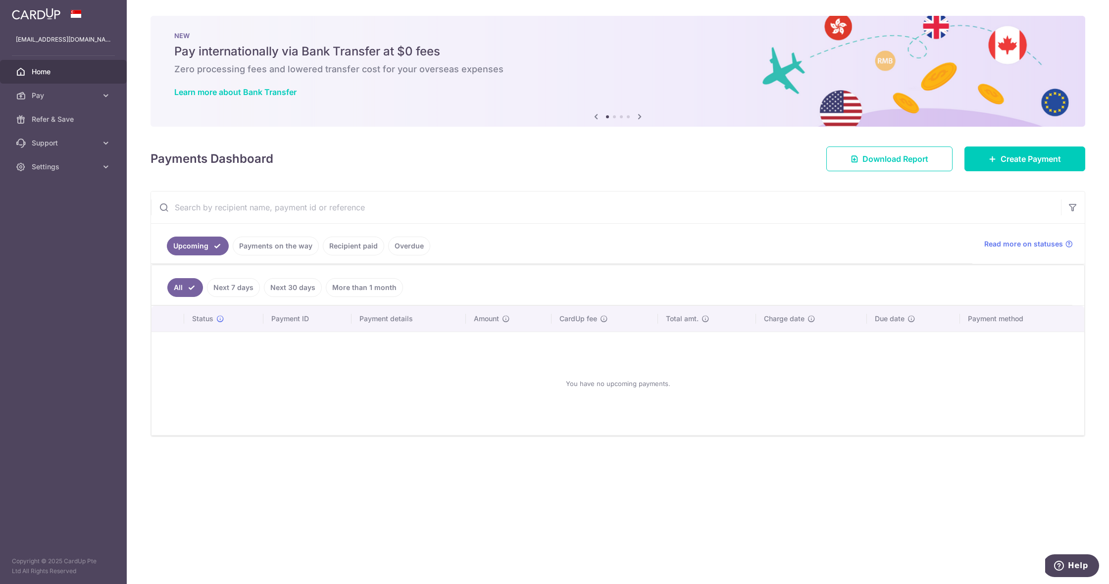
click at [273, 248] on link "Payments on the way" at bounding box center [276, 246] width 86 height 19
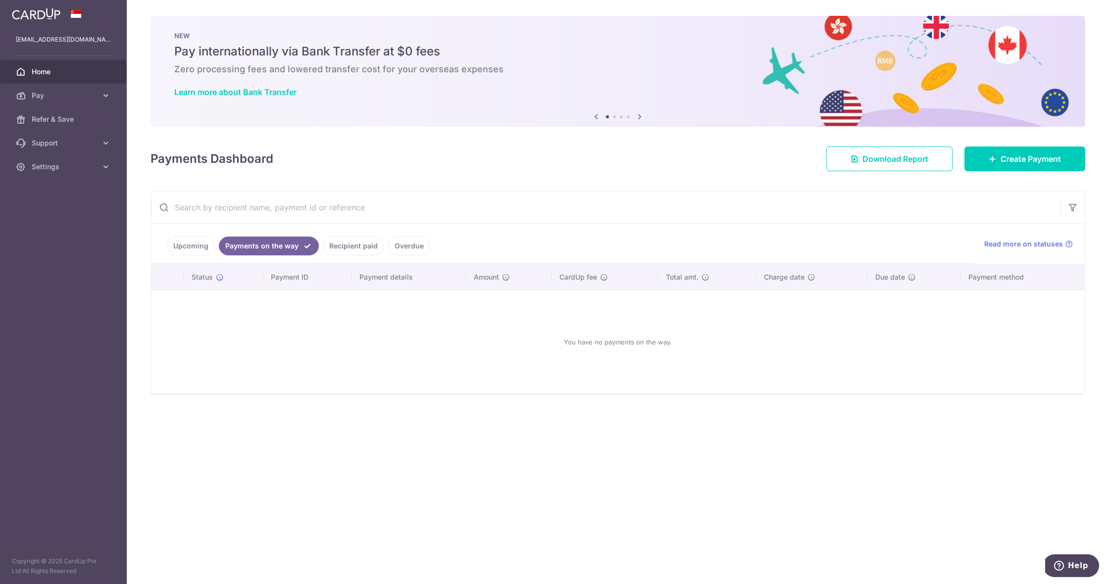
click at [337, 249] on link "Recipient paid" at bounding box center [353, 246] width 61 height 19
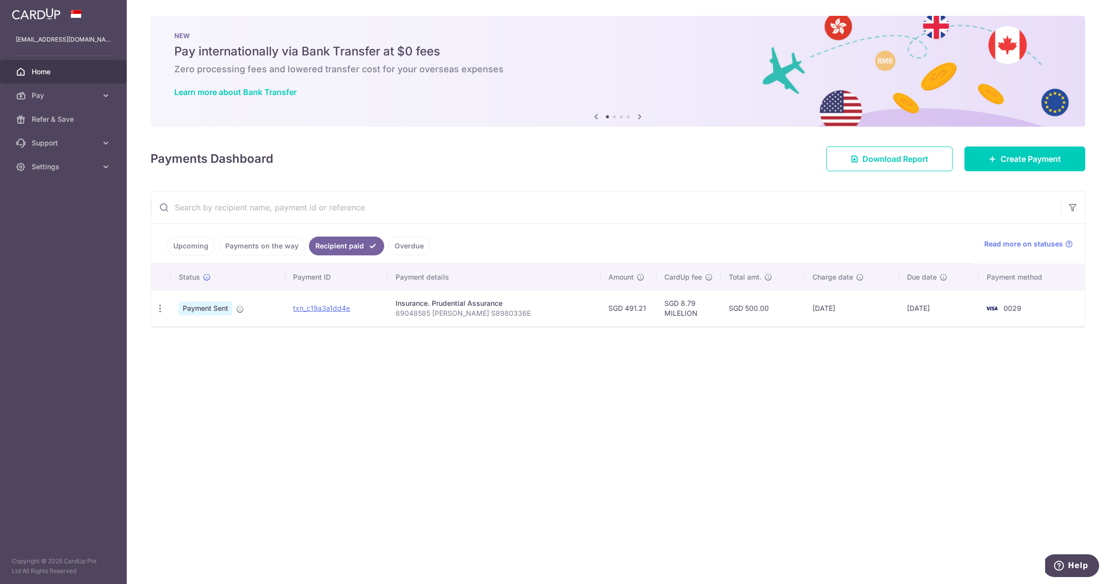
click at [398, 249] on link "Overdue" at bounding box center [409, 246] width 42 height 19
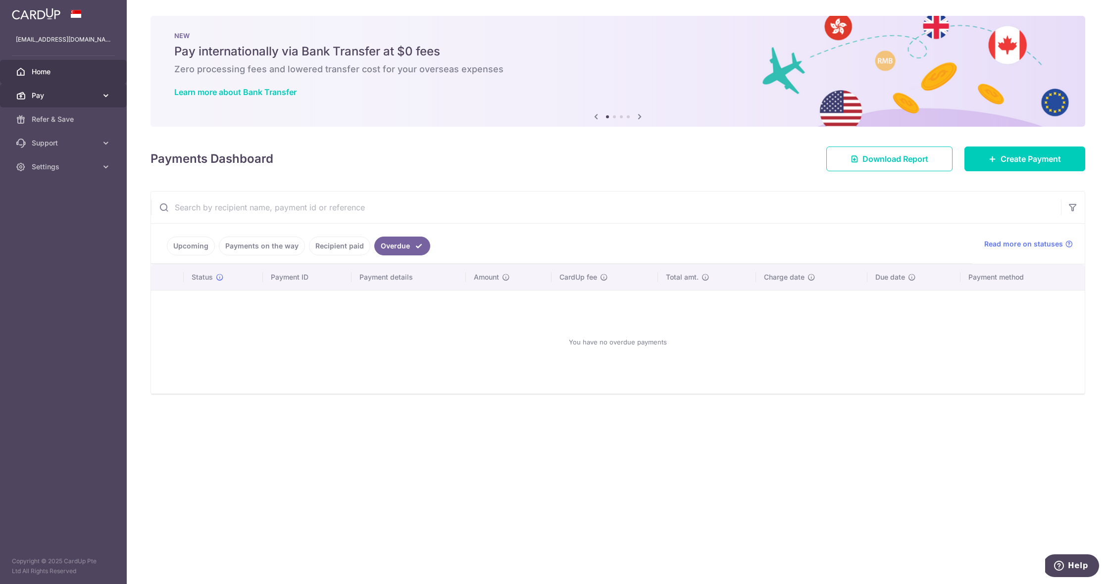
click at [103, 94] on icon at bounding box center [106, 96] width 10 height 10
click at [79, 119] on span "Payments" at bounding box center [64, 119] width 65 height 10
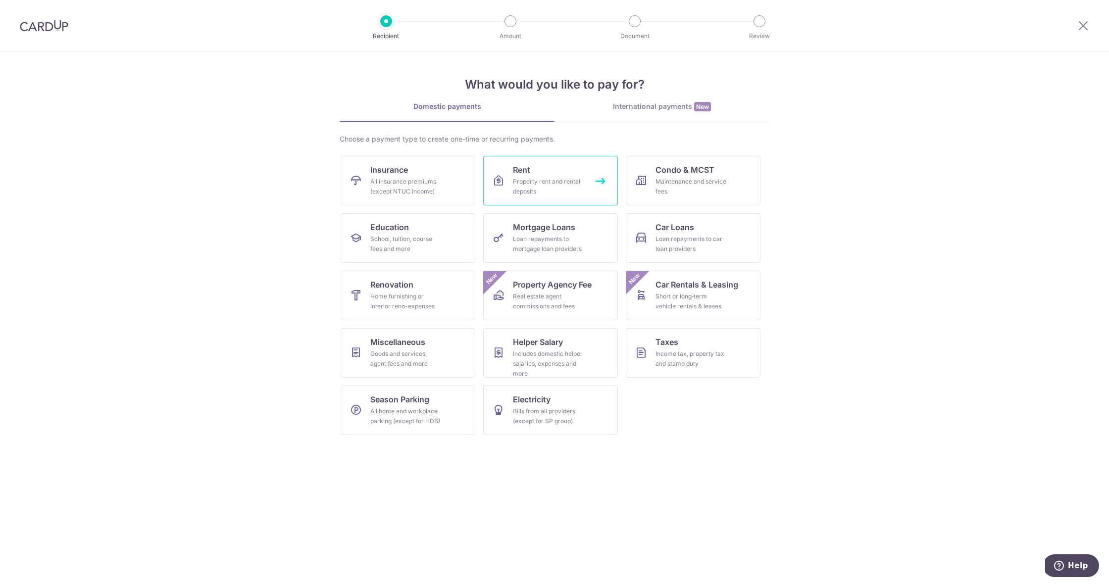
click at [522, 181] on div "Property rent and rental deposits" at bounding box center [548, 187] width 71 height 20
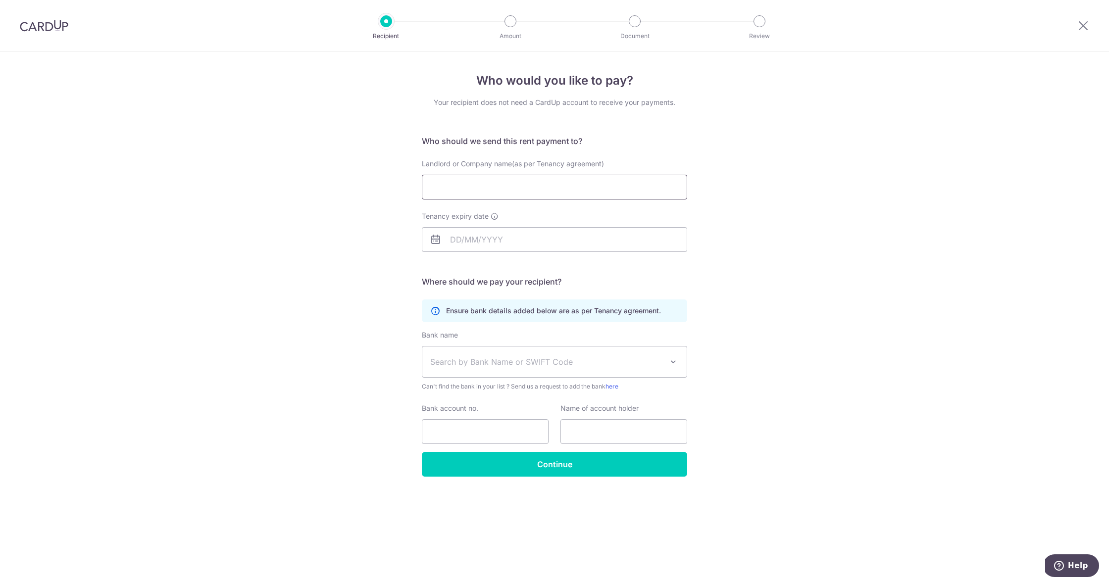
click at [509, 187] on input "Landlord or Company name(as per Tenancy agreement)" at bounding box center [554, 187] width 265 height 25
click at [1084, 28] on icon at bounding box center [1083, 25] width 12 height 12
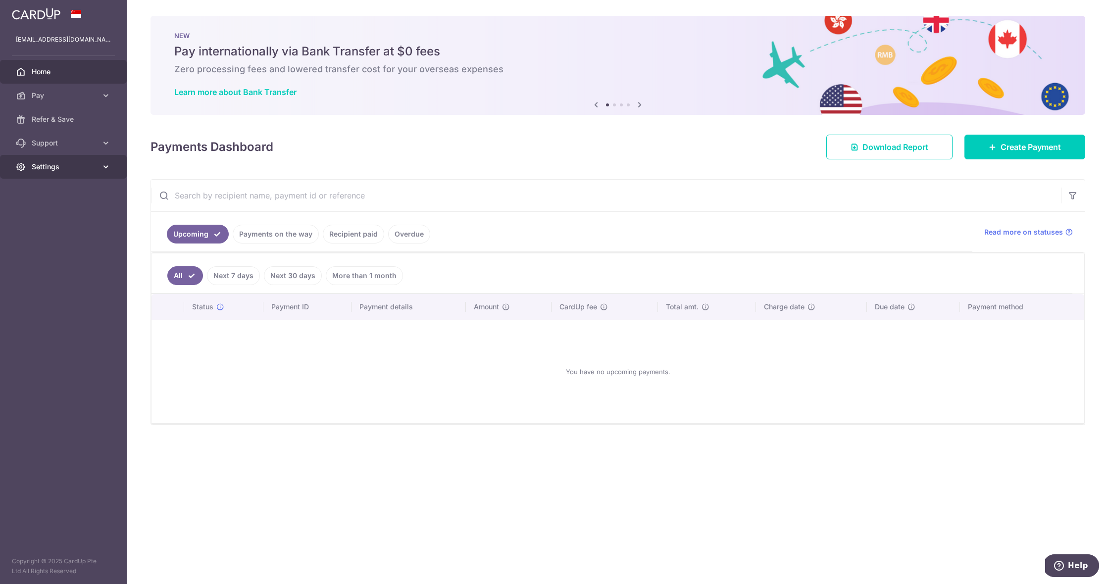
click at [110, 165] on icon at bounding box center [106, 167] width 10 height 10
click at [80, 185] on link "Account" at bounding box center [63, 191] width 127 height 24
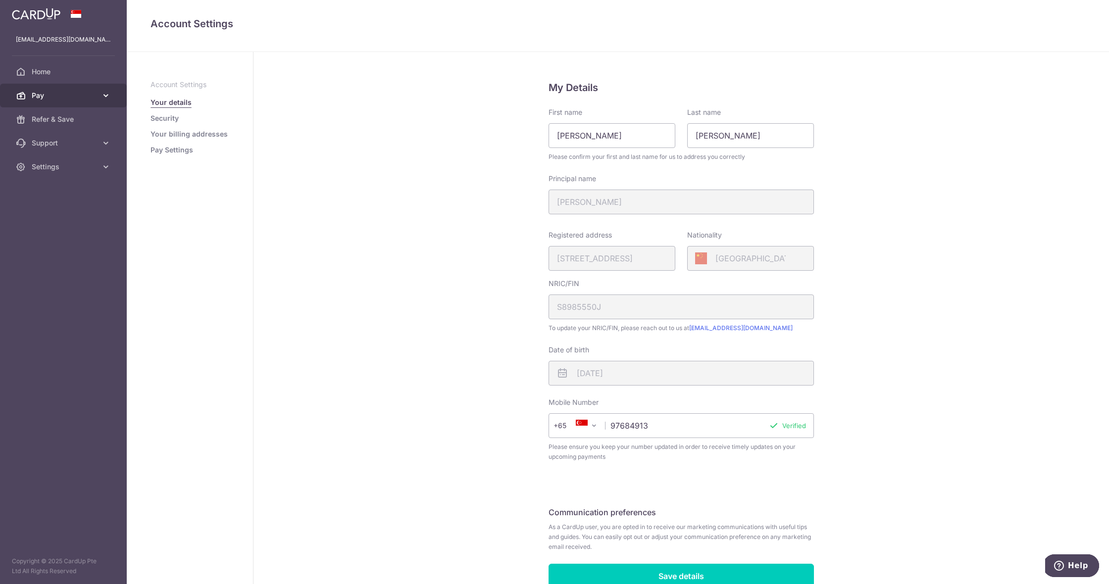
click at [79, 97] on span "Pay" at bounding box center [64, 96] width 65 height 10
click at [79, 126] on link "Payments" at bounding box center [63, 119] width 127 height 24
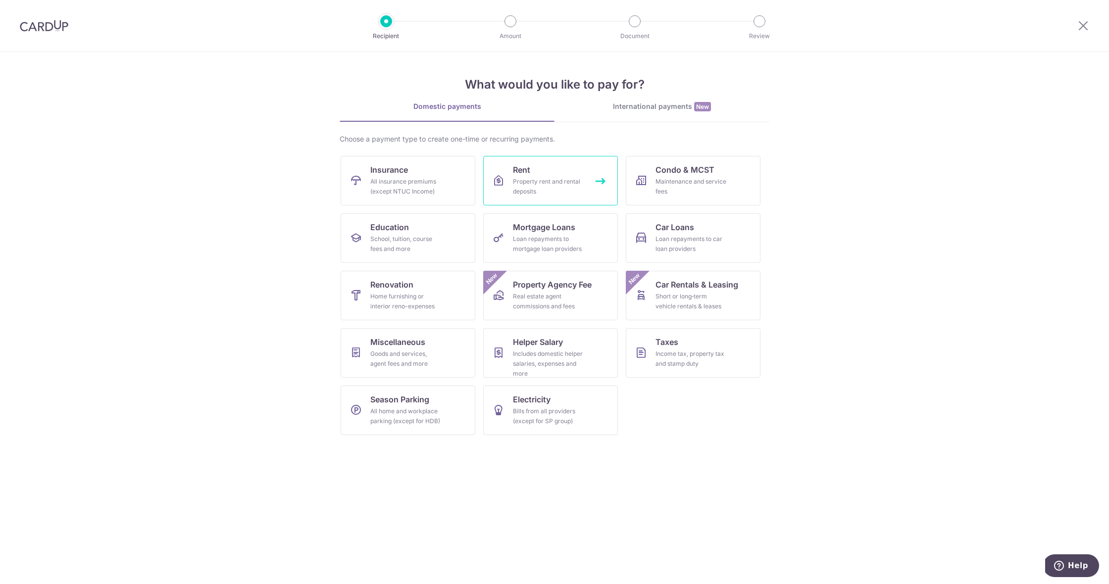
click at [517, 178] on div "Property rent and rental deposits" at bounding box center [548, 187] width 71 height 20
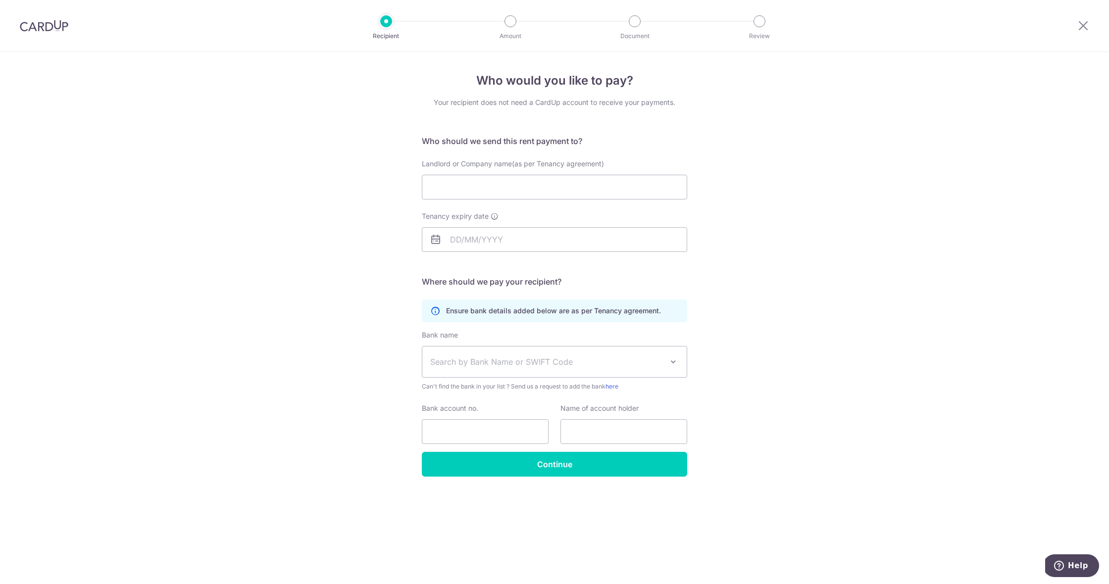
click at [674, 355] on span "Search by Bank Name or SWIFT Code" at bounding box center [554, 362] width 264 height 31
click at [759, 336] on div "Who would you like to pay? Your recipient does not need a CardUp account to rec…" at bounding box center [554, 318] width 1109 height 532
